Goal: Transaction & Acquisition: Purchase product/service

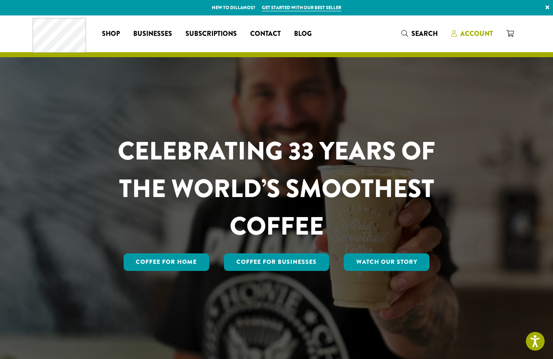
click at [464, 35] on span "Account" at bounding box center [477, 34] width 33 height 10
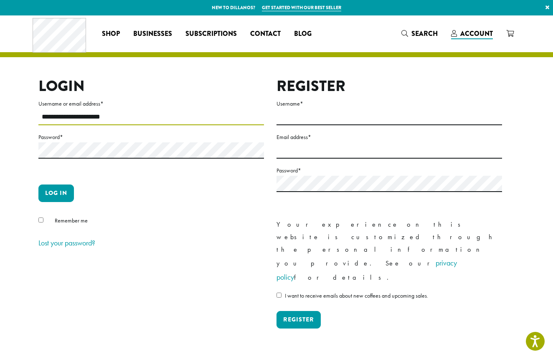
type input "**********"
click at [47, 195] on button "Log in" at bounding box center [56, 194] width 36 height 18
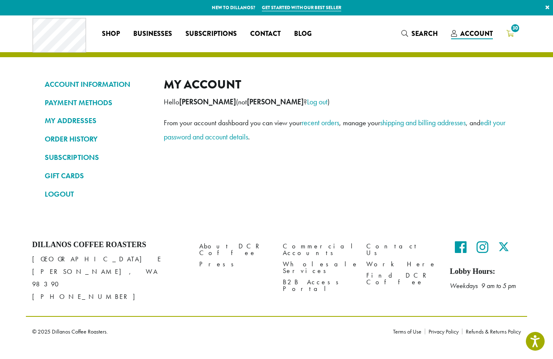
click at [507, 38] on span "30" at bounding box center [511, 34] width 8 height 10
click at [508, 36] on icon "30" at bounding box center [511, 33] width 8 height 7
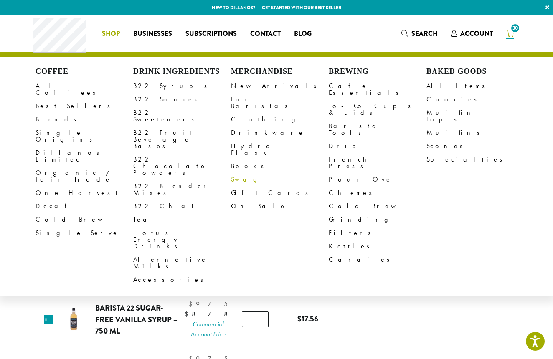
click at [238, 173] on link "Swag" at bounding box center [280, 179] width 98 height 13
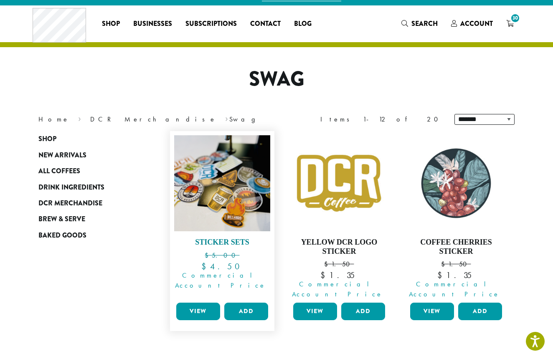
scroll to position [10, 0]
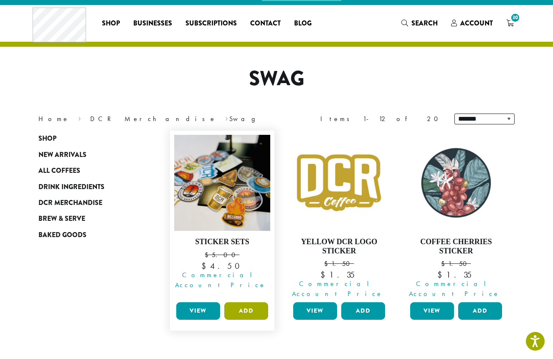
click at [239, 303] on button "Add" at bounding box center [246, 312] width 44 height 18
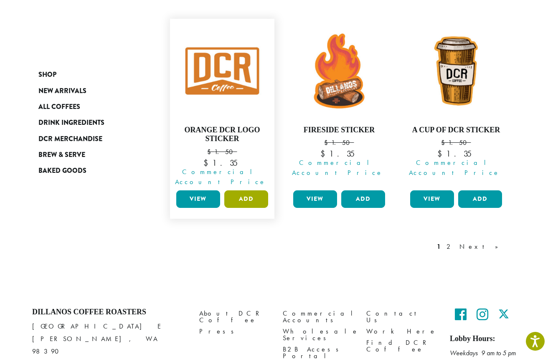
scroll to position [761, 0]
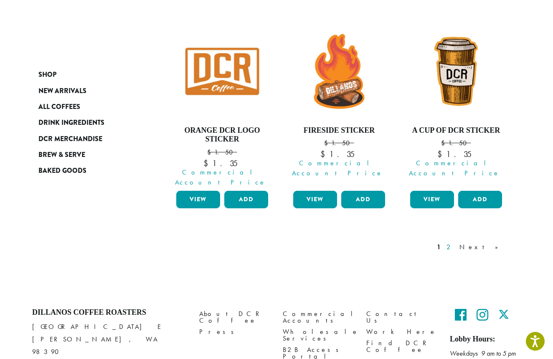
click at [456, 242] on link "2" at bounding box center [450, 247] width 10 height 10
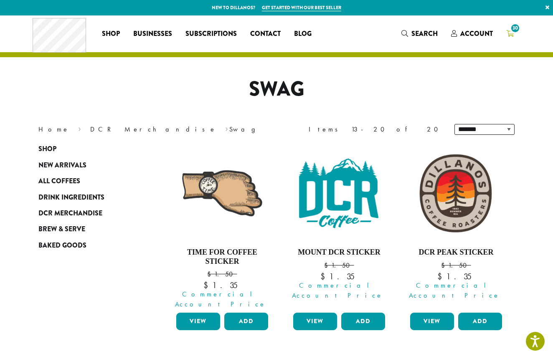
click at [508, 31] on icon "30" at bounding box center [511, 33] width 8 height 7
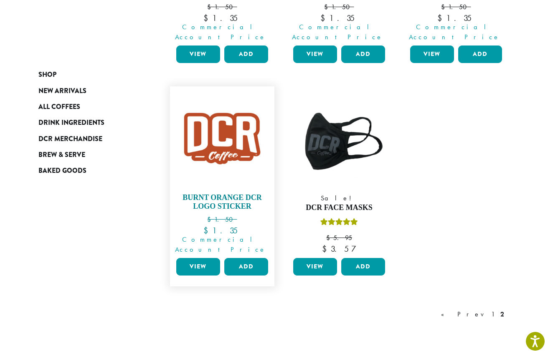
scroll to position [482, 0]
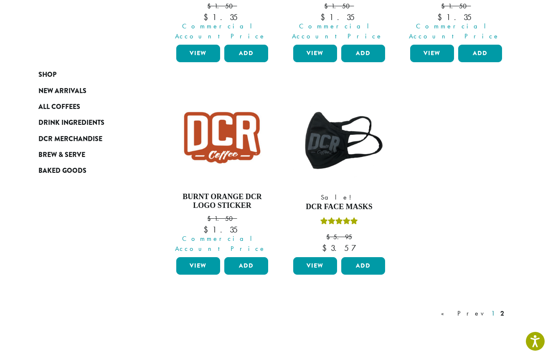
click at [493, 309] on link "1" at bounding box center [493, 314] width 7 height 10
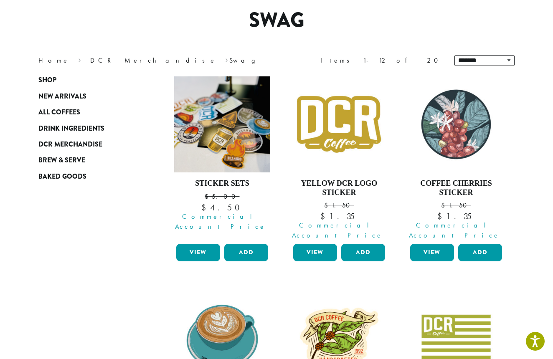
scroll to position [51, 0]
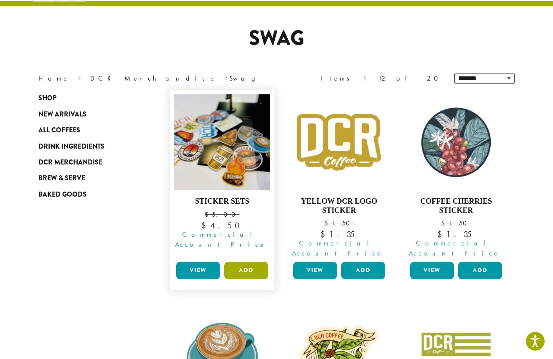
click at [259, 262] on button "Add" at bounding box center [246, 271] width 44 height 18
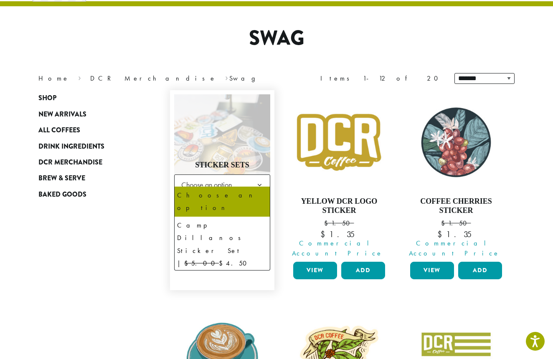
click at [220, 177] on span "Choose an option" at bounding box center [209, 185] width 62 height 16
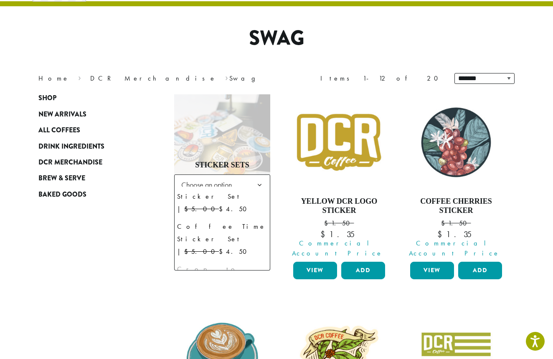
select select "**********"
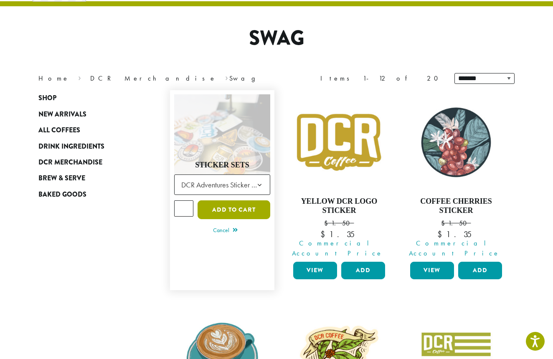
click at [225, 201] on button "Add to cart" at bounding box center [234, 210] width 73 height 19
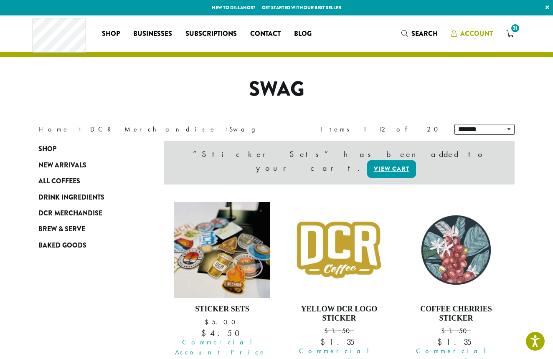
click at [482, 37] on span "Account" at bounding box center [477, 34] width 33 height 10
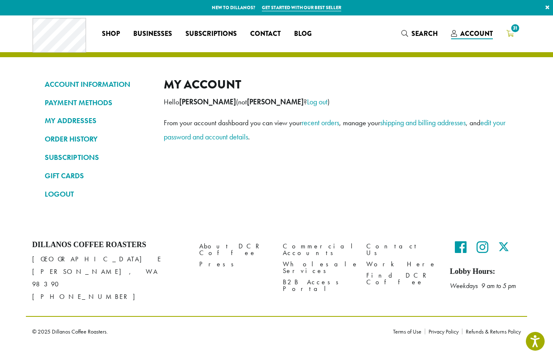
click at [510, 33] on icon "31" at bounding box center [511, 33] width 8 height 7
click at [510, 32] on icon "31" at bounding box center [511, 33] width 8 height 7
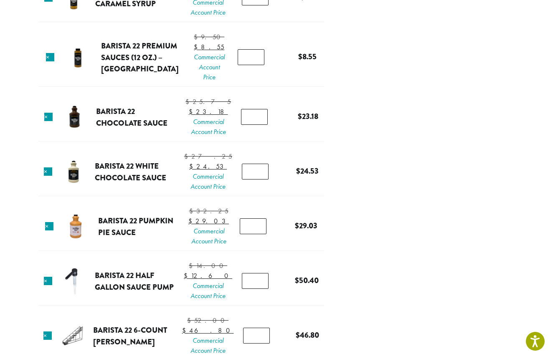
scroll to position [933, 0]
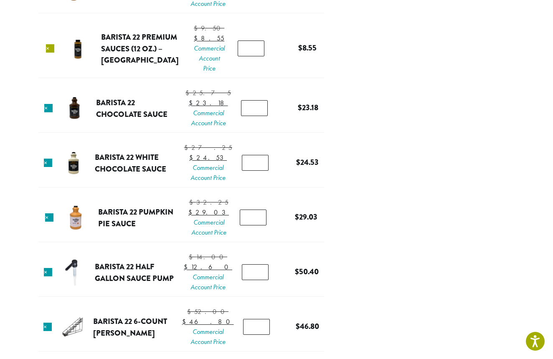
click at [50, 53] on link "×" at bounding box center [50, 48] width 8 height 8
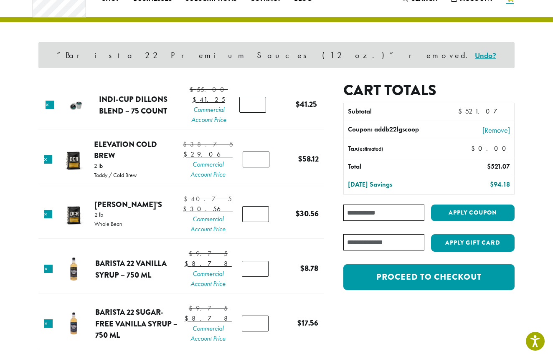
scroll to position [36, 0]
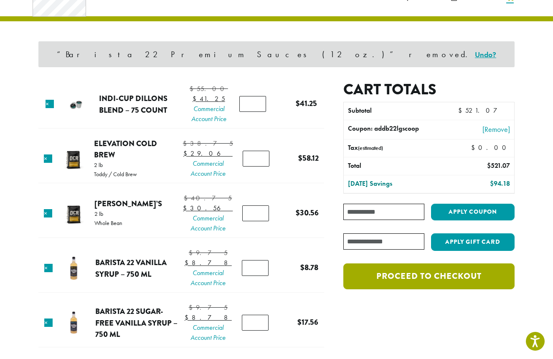
click at [429, 285] on link "Proceed to checkout" at bounding box center [429, 277] width 171 height 26
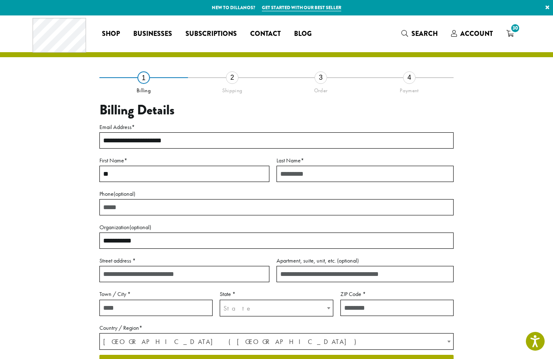
type input "*"
type input "******"
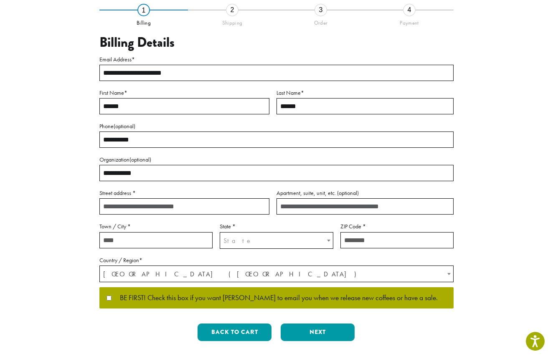
scroll to position [68, 0]
type input "**********"
type input "*"
type input "******"
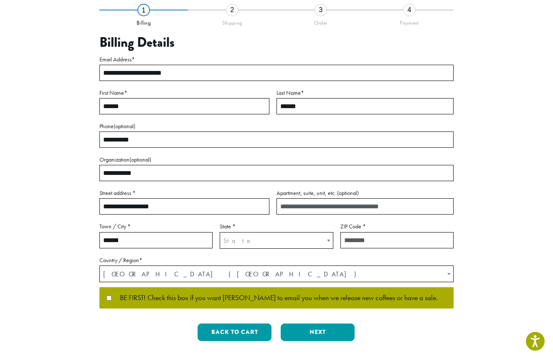
click at [272, 239] on span "State" at bounding box center [276, 241] width 112 height 16
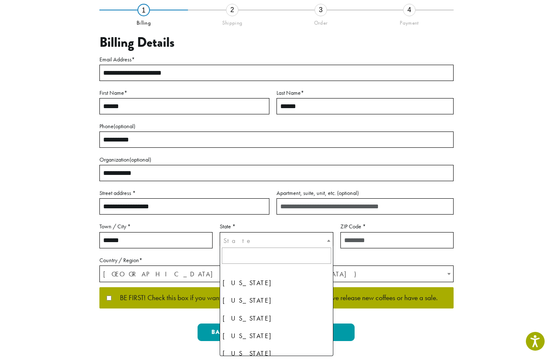
scroll to position [53, 0]
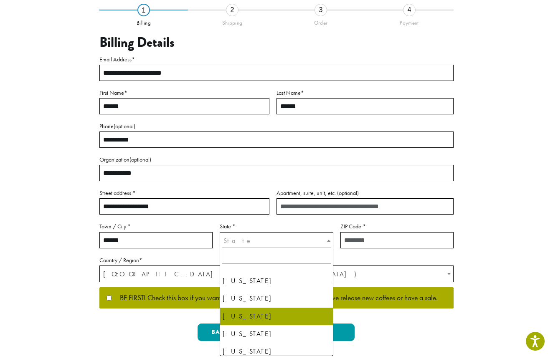
select select "**"
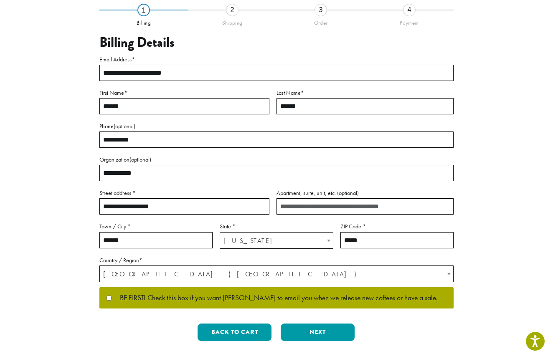
type input "*****"
click at [331, 328] on button "Next" at bounding box center [318, 333] width 74 height 18
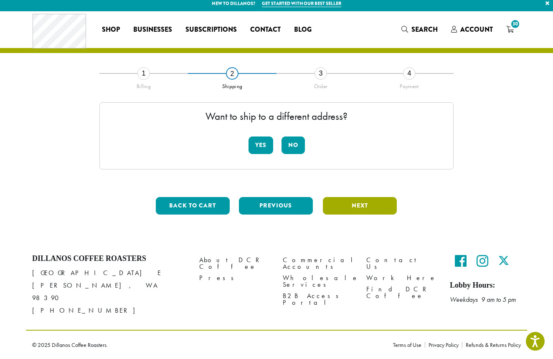
scroll to position [0, 0]
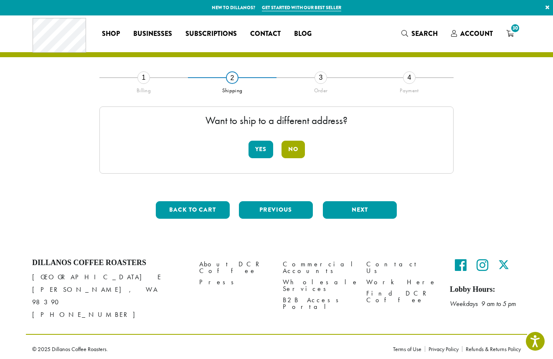
click at [295, 153] on button "No" at bounding box center [293, 150] width 23 height 18
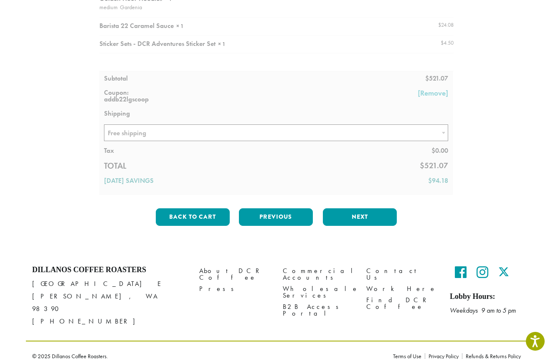
scroll to position [545, 0]
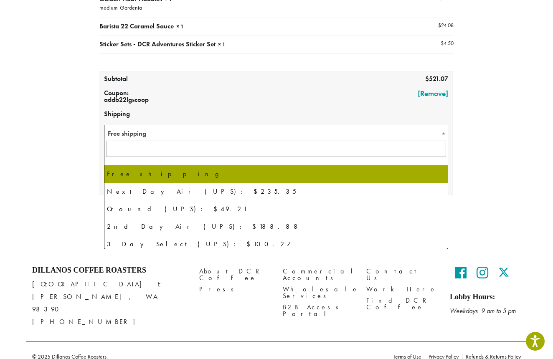
click at [191, 130] on span "Free shipping" at bounding box center [276, 133] width 344 height 16
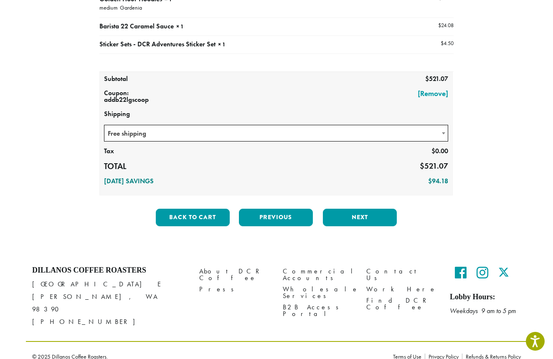
click at [191, 131] on span "Free shipping" at bounding box center [276, 133] width 344 height 16
click at [364, 210] on button "Next" at bounding box center [360, 218] width 74 height 18
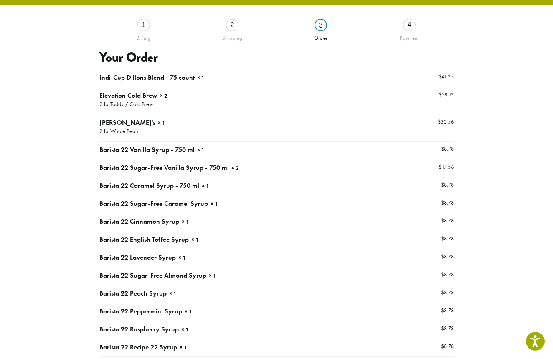
scroll to position [48, 0]
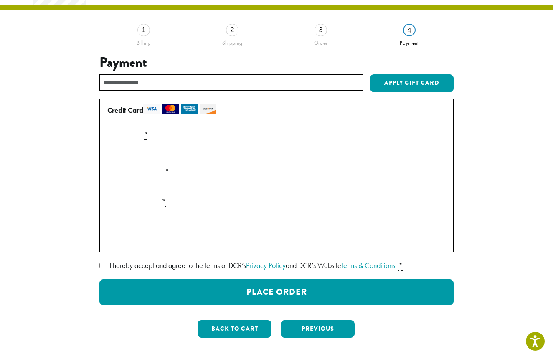
click at [324, 145] on div "Payment Info" at bounding box center [276, 153] width 345 height 23
click at [101, 262] on label "I hereby accept and agree to the terms of DCR’s Privacy Policy and DCR’s Websit…" at bounding box center [276, 265] width 354 height 13
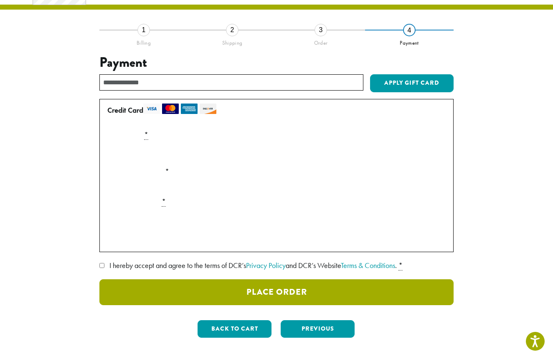
click at [239, 291] on button "Place Order" at bounding box center [276, 293] width 354 height 26
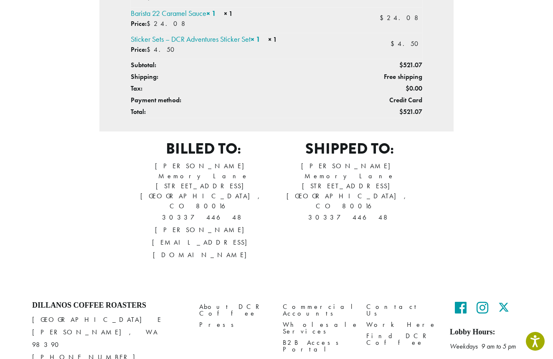
scroll to position [929, 0]
